Goal: Task Accomplishment & Management: Use online tool/utility

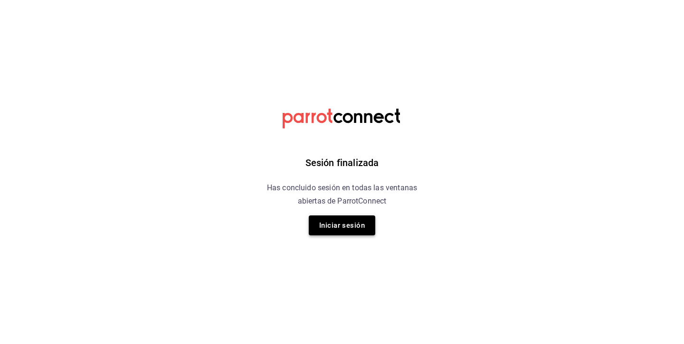
click at [330, 219] on button "Iniciar sesión" at bounding box center [342, 226] width 66 height 20
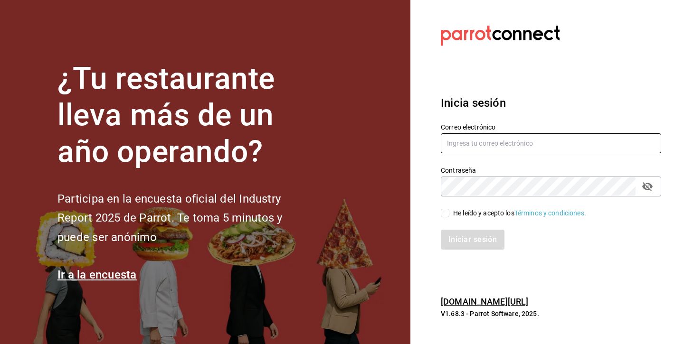
type input "[EMAIL_ADDRESS][DOMAIN_NAME]"
click at [445, 214] on input "He leído y acepto los Términos y condiciones." at bounding box center [444, 213] width 9 height 9
checkbox input "true"
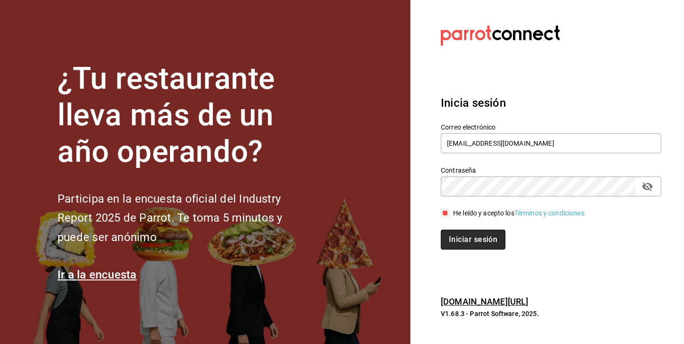
click at [458, 242] on button "Iniciar sesión" at bounding box center [472, 240] width 65 height 20
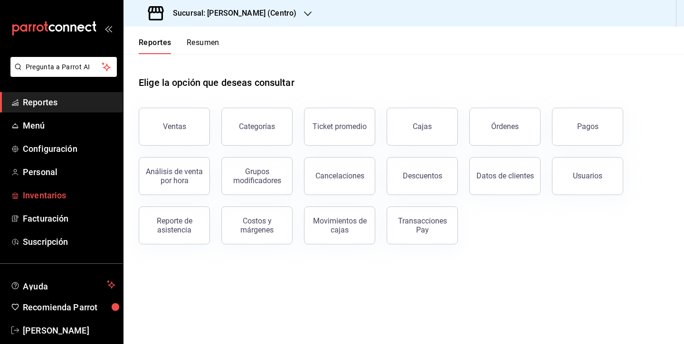
click at [65, 199] on span "Inventarios" at bounding box center [69, 195] width 93 height 13
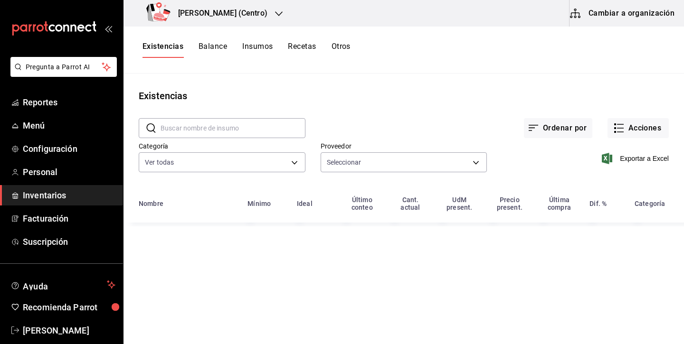
type input "fa0384b2-fd3e-4c64-a4f1-c50aa06bedbc,e12de6f6-5bed-4663-bf8e-1e9ec6ca6a7c,437f0…"
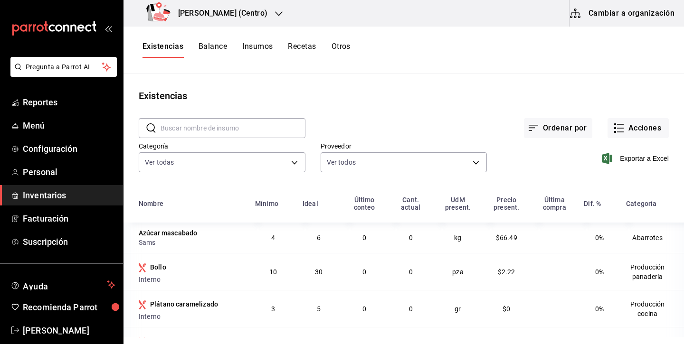
click at [606, 20] on button "Cambiar a organización" at bounding box center [622, 13] width 107 height 27
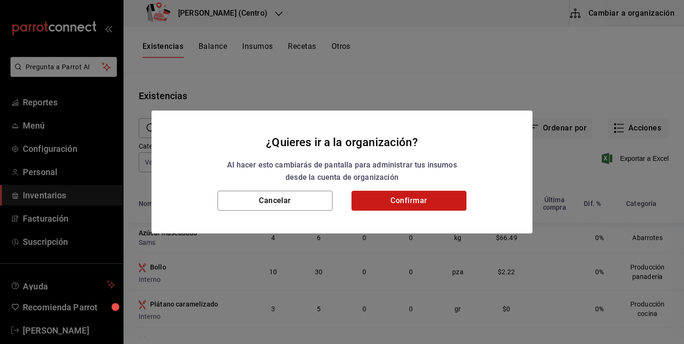
click at [452, 200] on button "Confirmar" at bounding box center [408, 201] width 115 height 20
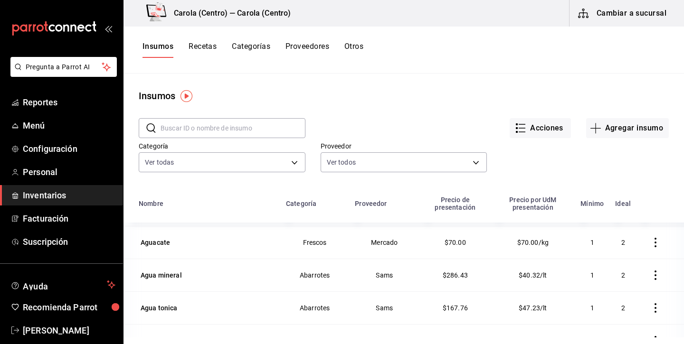
scroll to position [162, 0]
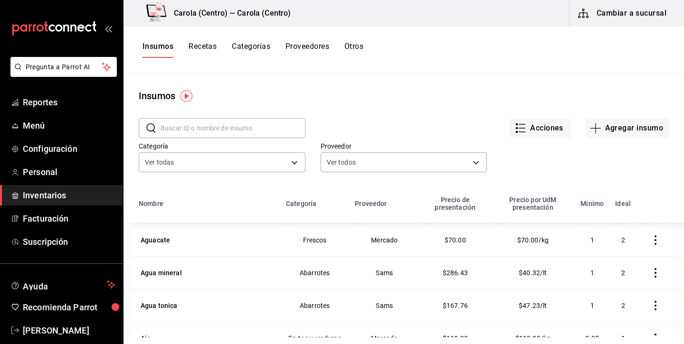
click at [262, 48] on button "Categorías" at bounding box center [251, 50] width 38 height 16
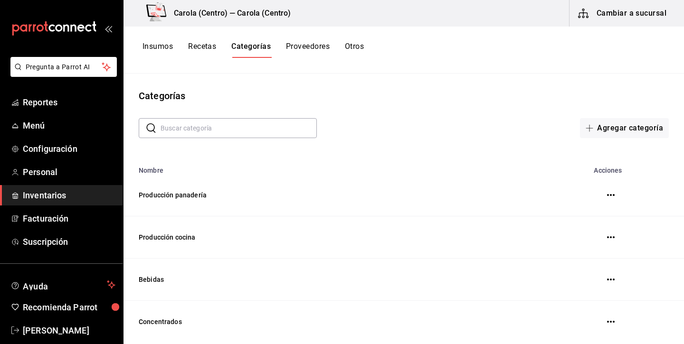
click at [205, 44] on button "Recetas" at bounding box center [202, 50] width 28 height 16
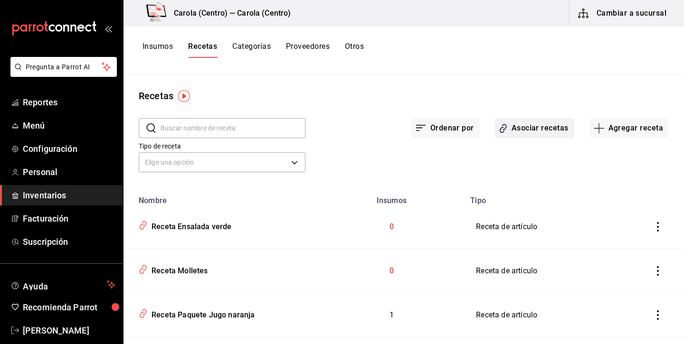
click at [547, 123] on button "Asociar recetas" at bounding box center [534, 128] width 79 height 20
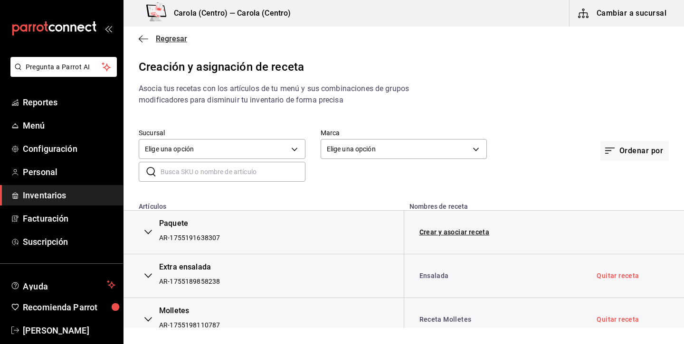
click at [145, 35] on icon "button" at bounding box center [143, 39] width 9 height 9
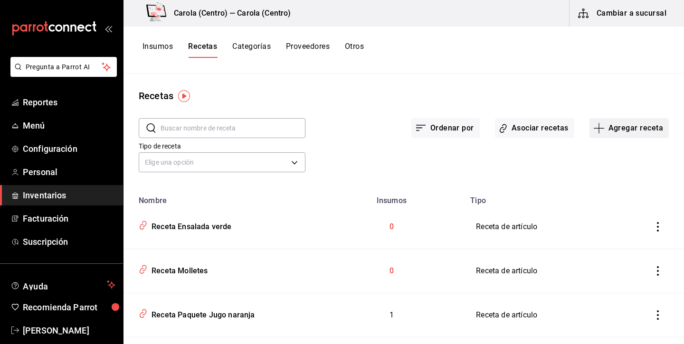
click at [623, 130] on button "Agregar receta" at bounding box center [628, 128] width 79 height 20
click at [154, 45] on div at bounding box center [342, 172] width 684 height 344
click at [164, 46] on button "Insumos" at bounding box center [157, 50] width 30 height 16
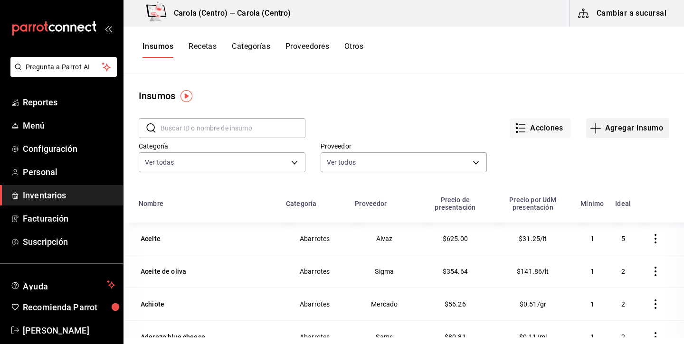
click at [628, 133] on button "Agregar insumo" at bounding box center [627, 128] width 83 height 20
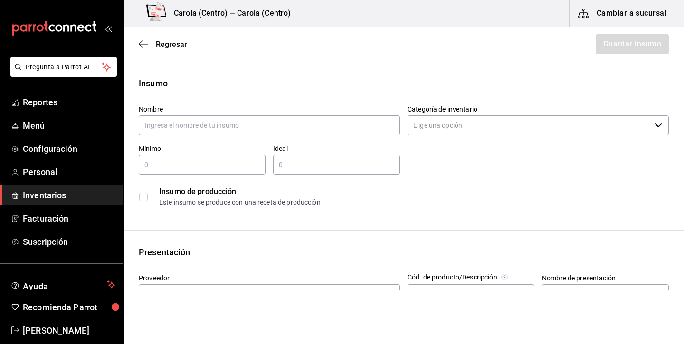
type input ";"
type input "Masa croissant"
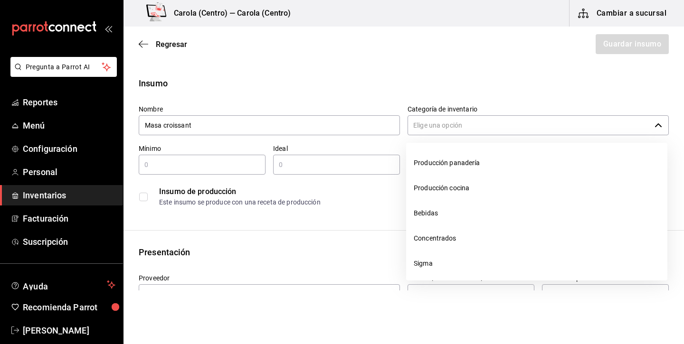
click at [526, 128] on input "Categoría de inventario" at bounding box center [528, 125] width 243 height 20
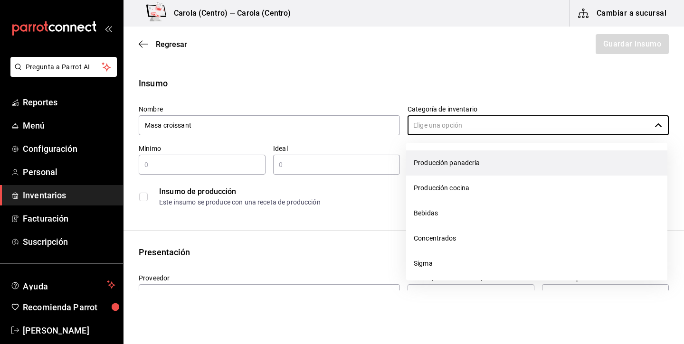
click at [484, 169] on li "Producción panadería" at bounding box center [536, 162] width 261 height 25
type input "Producción panadería"
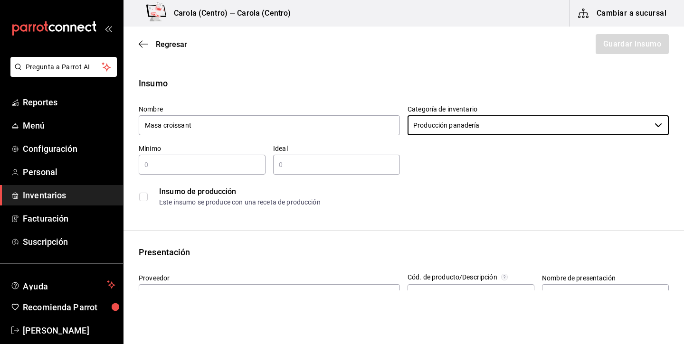
click at [215, 166] on input "text" at bounding box center [202, 164] width 127 height 11
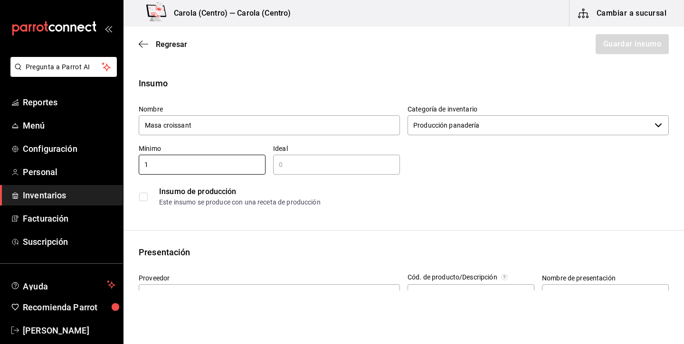
type input "1"
click at [335, 168] on input "text" at bounding box center [336, 164] width 127 height 11
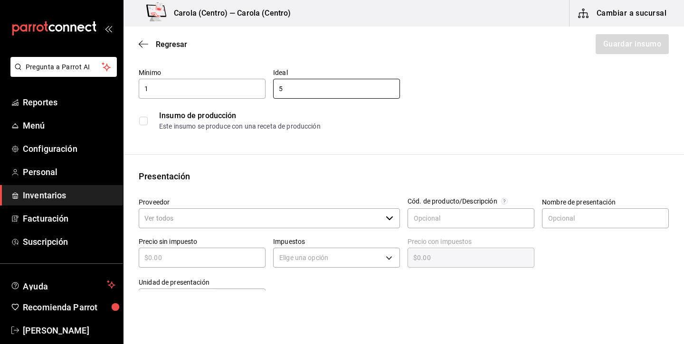
scroll to position [119, 0]
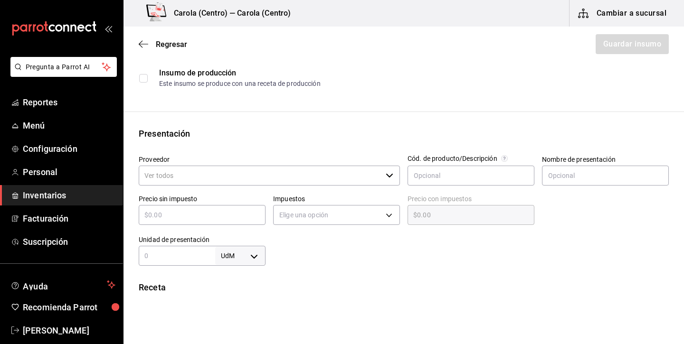
type input "5"
click at [143, 77] on input "checkbox" at bounding box center [143, 78] width 9 height 9
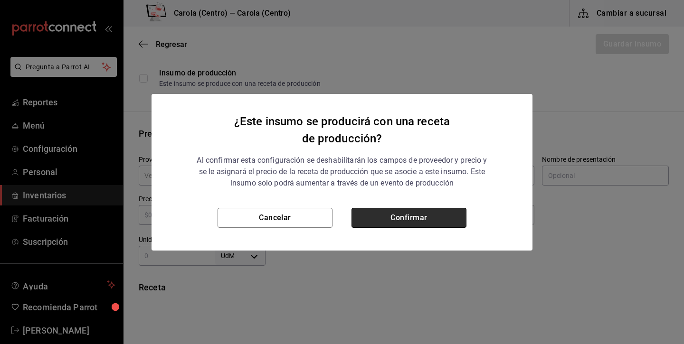
click at [382, 212] on button "Confirmar" at bounding box center [408, 218] width 115 height 20
checkbox input "true"
type input "$0.00"
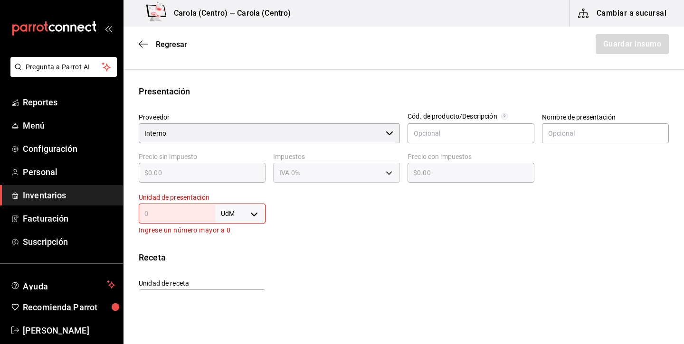
scroll to position [188, 0]
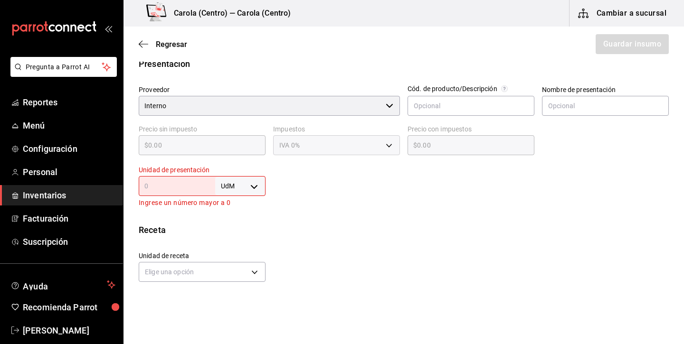
click at [228, 185] on body "Pregunta a Parrot AI Reportes Menú Configuración Personal Inventarios Facturaci…" at bounding box center [342, 145] width 684 height 290
click at [246, 234] on li "kg" at bounding box center [240, 231] width 49 height 16
type input "KILOGRAM"
click at [195, 187] on input "text" at bounding box center [177, 185] width 76 height 11
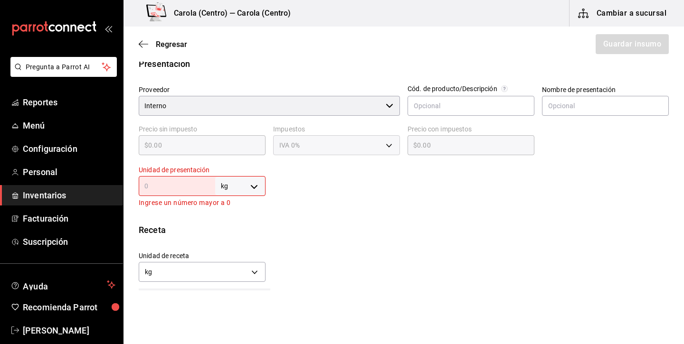
type input "1"
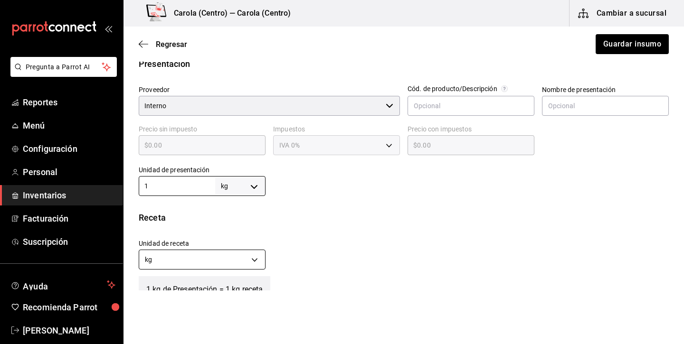
type input "1"
click at [225, 259] on body "Pregunta a Parrot AI Reportes Menú Configuración Personal Inventarios Facturaci…" at bounding box center [342, 145] width 684 height 290
click at [211, 308] on li "gr" at bounding box center [202, 305] width 126 height 16
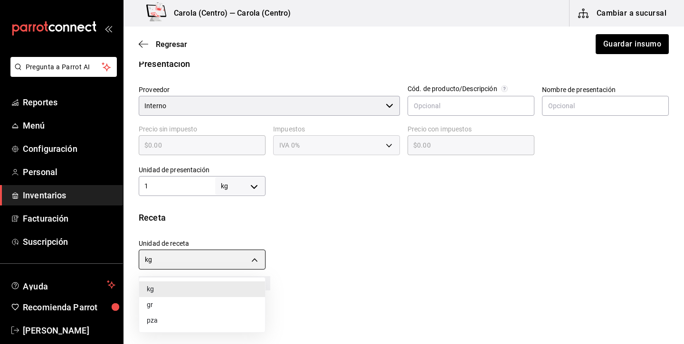
type input "GRAM"
type input "1,000"
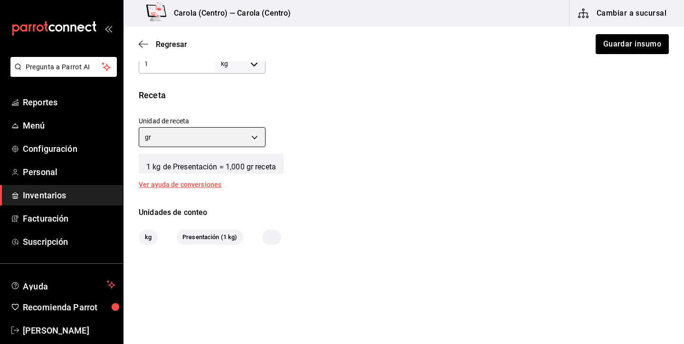
scroll to position [311, 0]
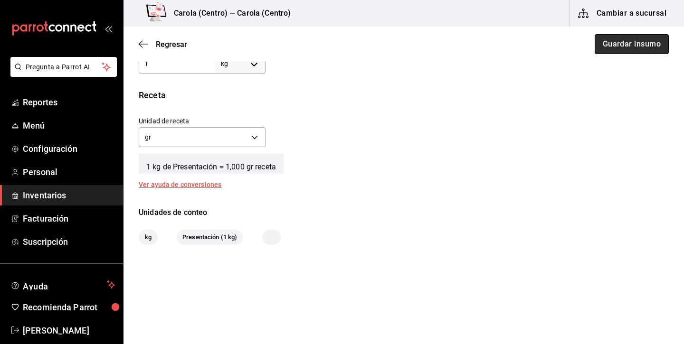
click at [626, 52] on button "Guardar insumo" at bounding box center [631, 44] width 74 height 20
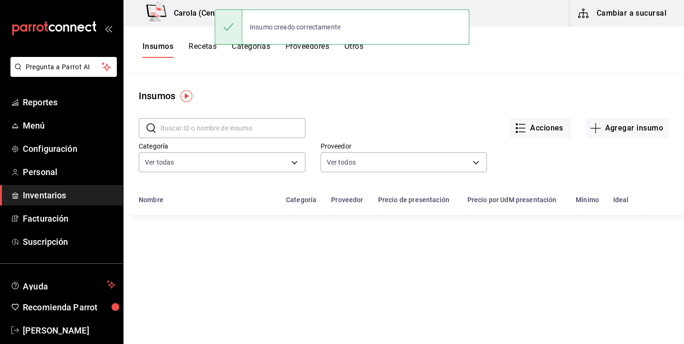
click at [204, 45] on button "Recetas" at bounding box center [202, 50] width 28 height 16
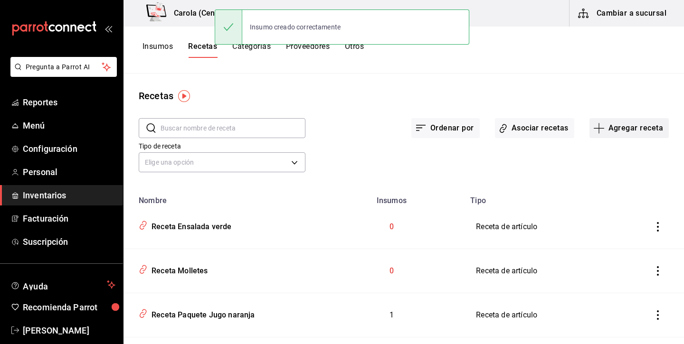
click at [618, 128] on button "Agregar receta" at bounding box center [628, 128] width 79 height 20
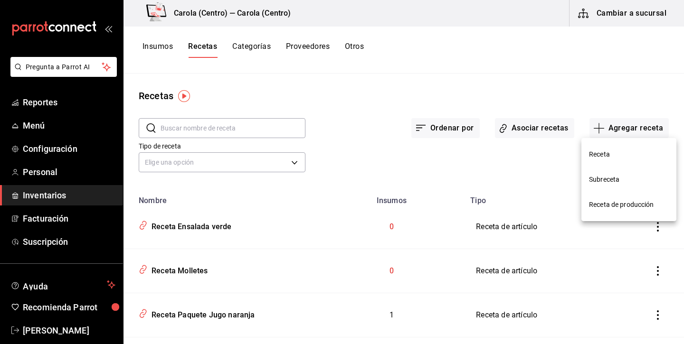
click at [608, 206] on span "Receta de producción" at bounding box center [629, 205] width 80 height 10
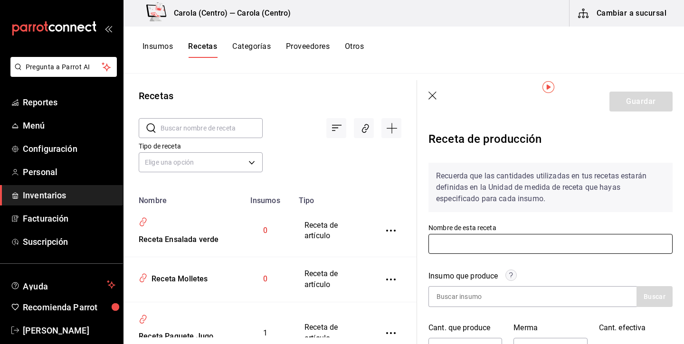
scroll to position [54, 0]
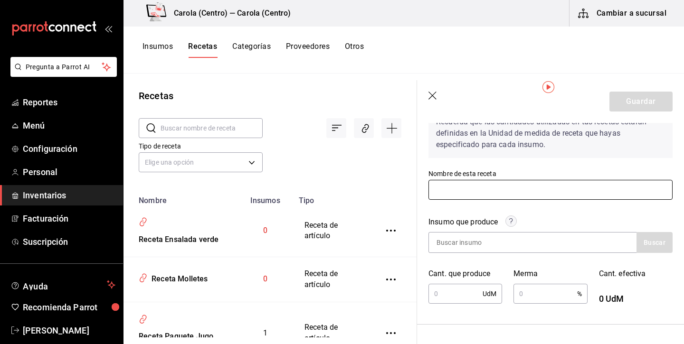
click at [478, 193] on input "text" at bounding box center [550, 190] width 244 height 20
type input "Masa croissant"
click at [452, 237] on input at bounding box center [476, 243] width 95 height 20
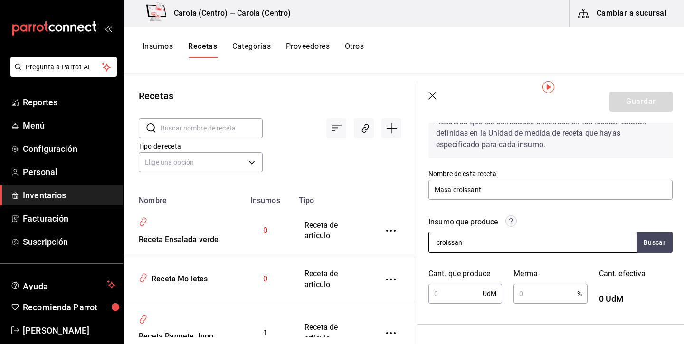
type input "croissant"
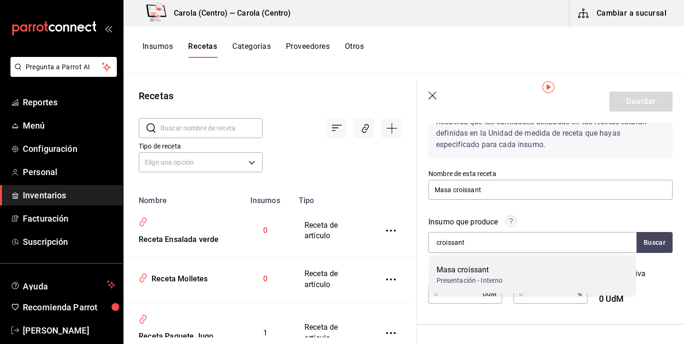
click at [456, 271] on div "Masa croissant" at bounding box center [469, 269] width 66 height 11
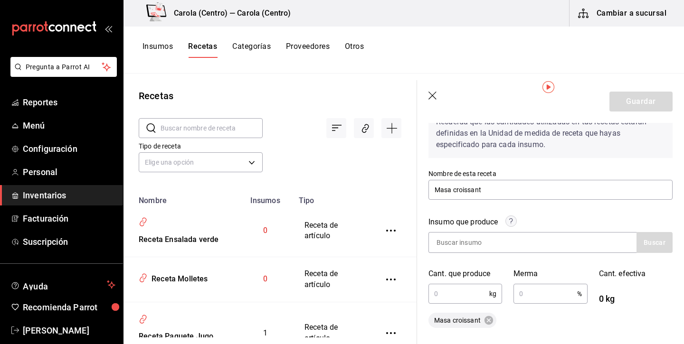
click at [460, 296] on input "text" at bounding box center [458, 293] width 61 height 19
